Goal: Task Accomplishment & Management: Use online tool/utility

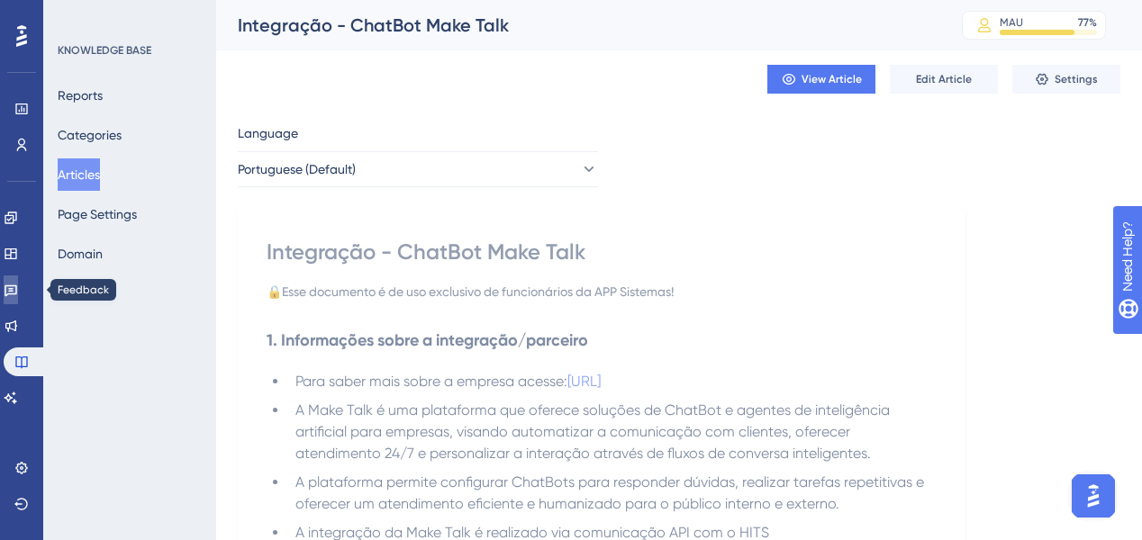
drag, startPoint x: 10, startPoint y: 287, endPoint x: 63, endPoint y: 313, distance: 59.2
click at [10, 287] on link at bounding box center [11, 289] width 14 height 29
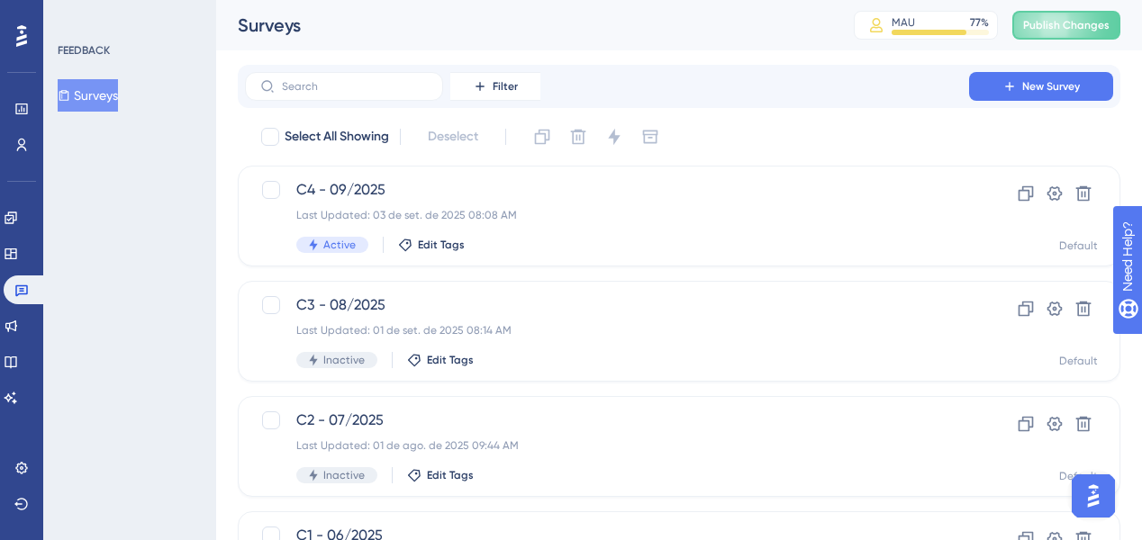
click at [870, 29] on img at bounding box center [1005, 166] width 270 height 274
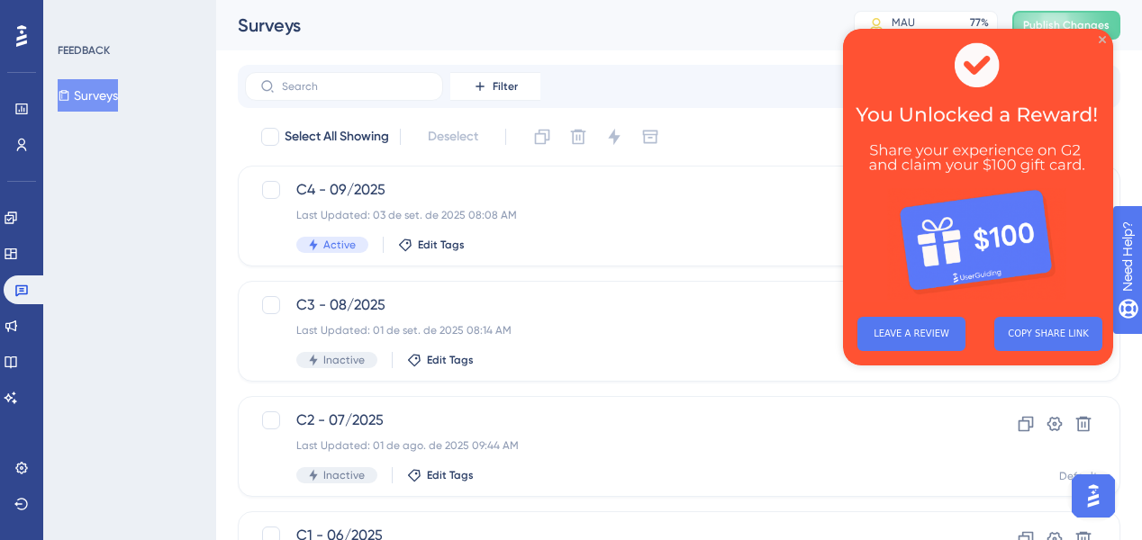
click at [1100, 36] on icon "Close Preview" at bounding box center [1101, 39] width 7 height 7
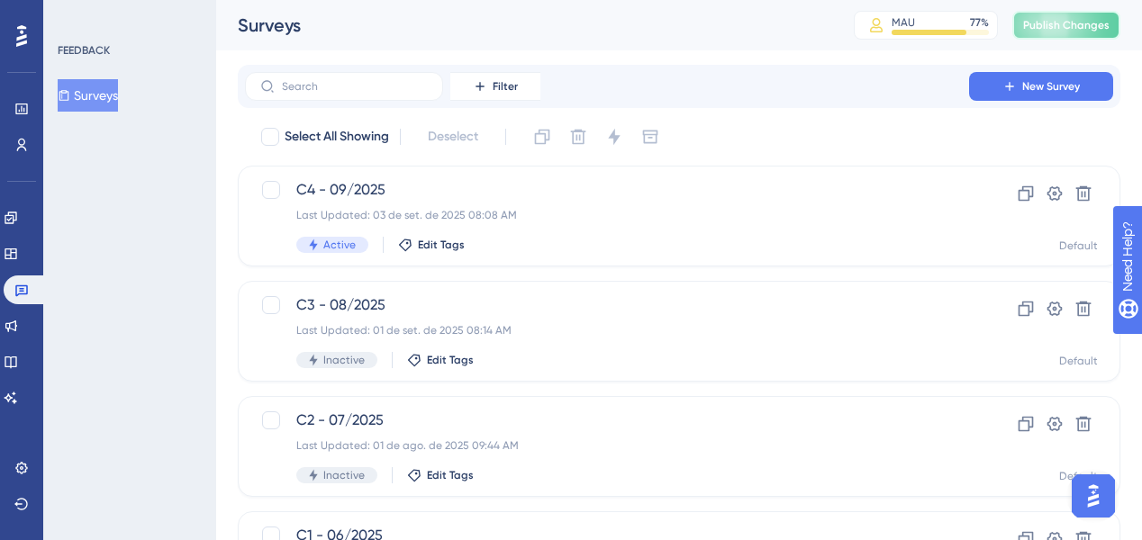
click at [1096, 25] on span "Publish Changes" at bounding box center [1066, 25] width 86 height 14
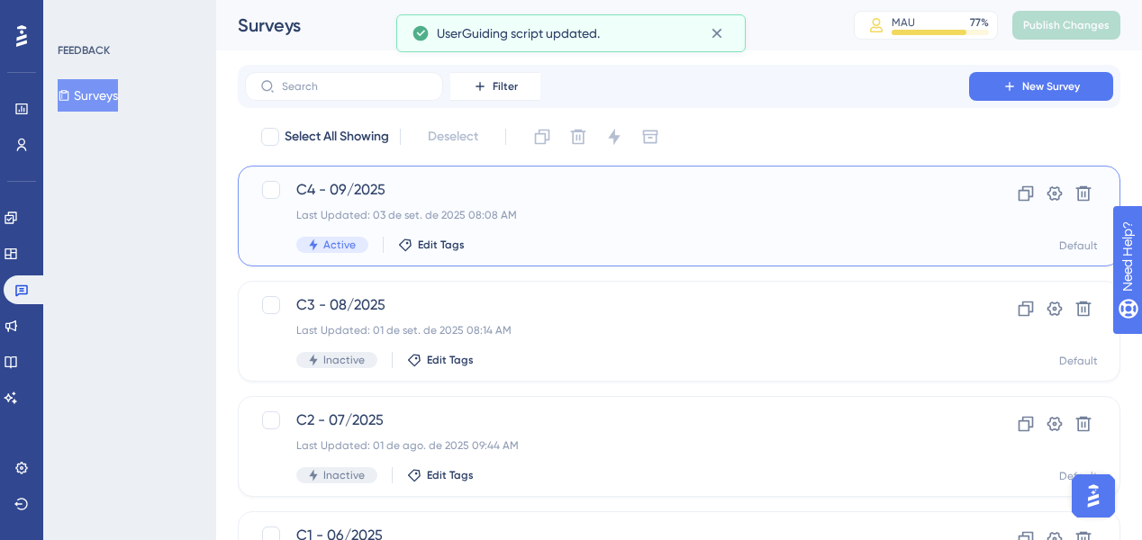
click at [397, 216] on div "Last Updated: 03 de set. de 2025 08:08 AM" at bounding box center [606, 215] width 621 height 14
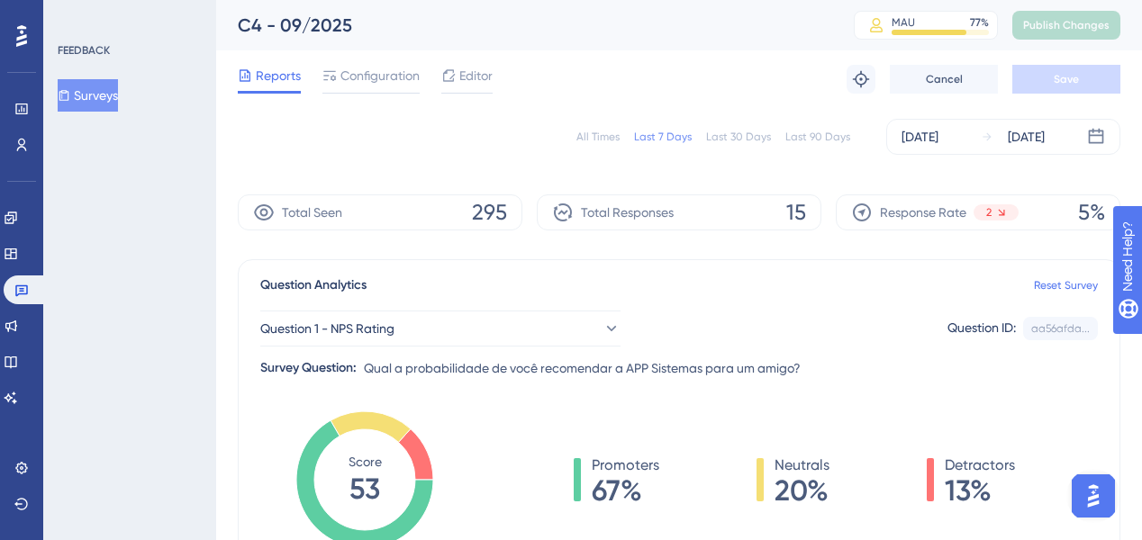
click at [610, 138] on div "All Times" at bounding box center [597, 137] width 43 height 14
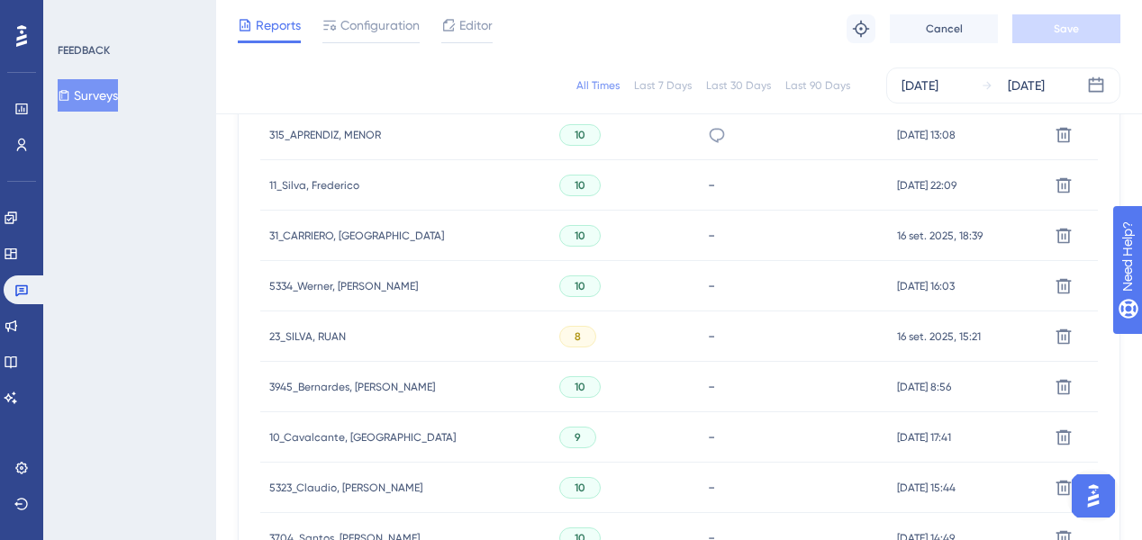
scroll to position [720, 0]
